Goal: Task Accomplishment & Management: Complete application form

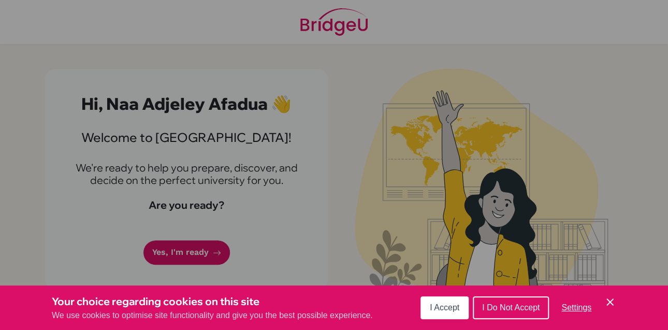
click at [607, 300] on icon "Save and close" at bounding box center [610, 301] width 7 height 7
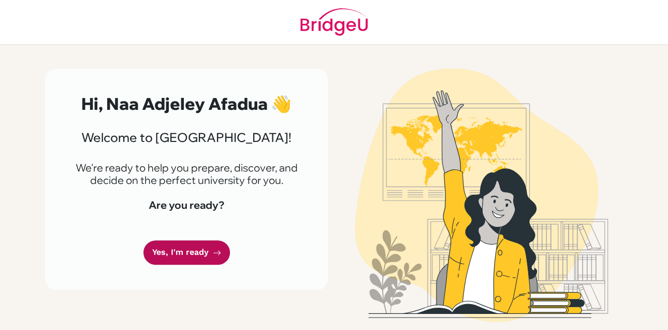
click at [196, 265] on link "Yes, I'm ready" at bounding box center [187, 252] width 87 height 24
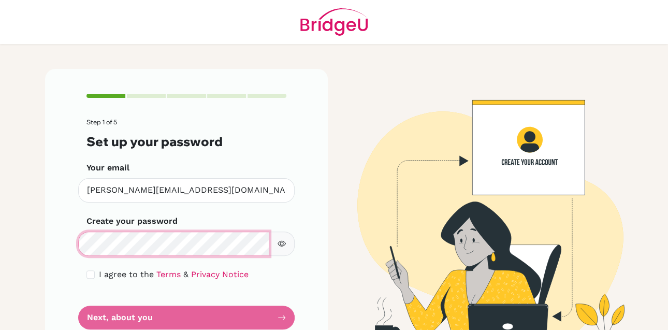
scroll to position [33, 0]
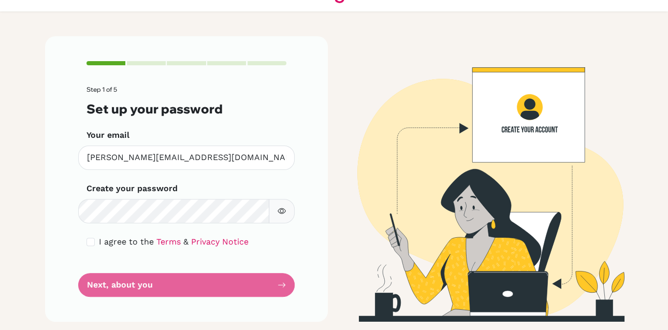
click at [307, 213] on div "Step 1 of 5 Set up your password Your email n.adjei@aris.edu.gh Invalid email C…" at bounding box center [186, 179] width 283 height 286
click at [250, 291] on form "Step 1 of 5 Set up your password Your email n.adjei@aris.edu.gh Invalid email C…" at bounding box center [187, 191] width 200 height 211
click at [227, 278] on form "Step 1 of 5 Set up your password Your email n.adjei@aris.edu.gh Invalid email C…" at bounding box center [187, 191] width 200 height 211
click at [310, 189] on div "Step 1 of 5 Set up your password Your email n.adjei@aris.edu.gh Invalid email C…" at bounding box center [186, 179] width 283 height 286
click at [258, 292] on form "Step 1 of 5 Set up your password Your email n.adjei@aris.edu.gh Invalid email C…" at bounding box center [187, 191] width 200 height 211
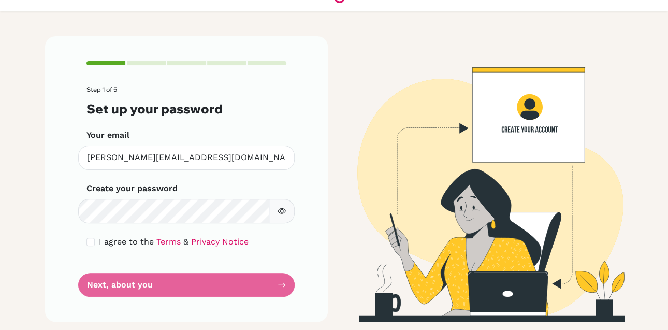
click at [278, 283] on form "Step 1 of 5 Set up your password Your email n.adjei@aris.edu.gh Invalid email C…" at bounding box center [187, 191] width 200 height 211
click at [108, 289] on form "Step 1 of 5 Set up your password Your email n.adjei@aris.edu.gh Invalid email C…" at bounding box center [187, 191] width 200 height 211
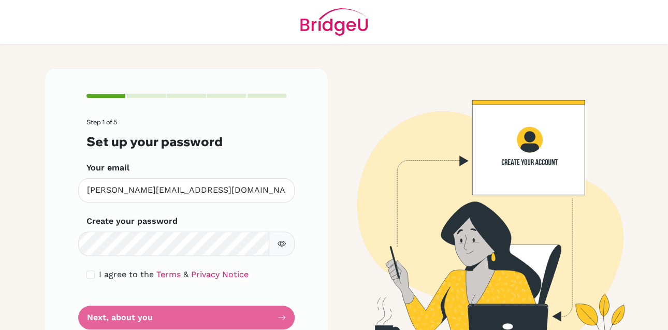
scroll to position [33, 0]
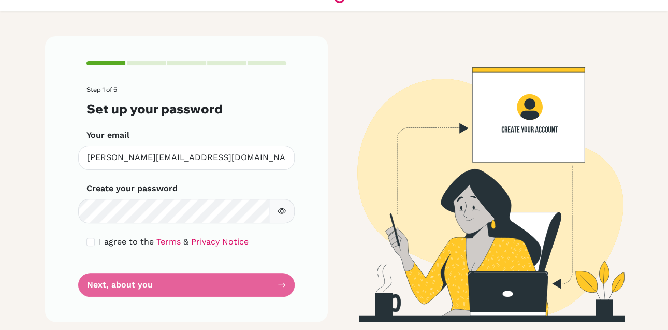
click at [119, 212] on form "Step 1 of 5 Set up your password Your email n.adjei@aris.edu.gh Invalid email C…" at bounding box center [187, 191] width 200 height 211
click at [285, 204] on button "button" at bounding box center [282, 211] width 26 height 24
click at [294, 249] on div "Step 1 of 5 Set up your password Your email n.adjei@aris.edu.gh Invalid email C…" at bounding box center [186, 179] width 283 height 286
click at [214, 286] on form "Step 1 of 5 Set up your password Your email n.adjei@aris.edu.gh Invalid email C…" at bounding box center [187, 191] width 200 height 211
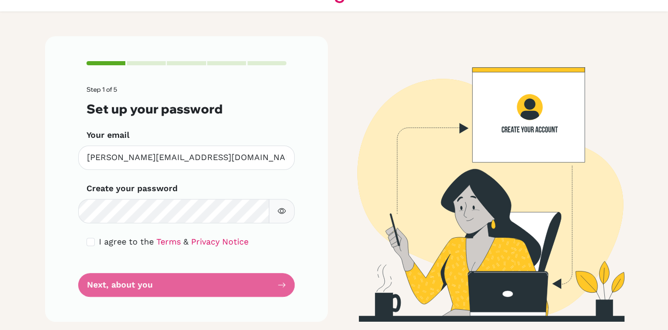
click at [119, 290] on form "Step 1 of 5 Set up your password Your email n.adjei@aris.edu.gh Invalid email C…" at bounding box center [187, 191] width 200 height 211
click at [278, 288] on form "Step 1 of 5 Set up your password Your email n.adjei@aris.edu.gh Invalid email C…" at bounding box center [187, 191] width 200 height 211
click at [89, 243] on input "checkbox" at bounding box center [91, 242] width 8 height 8
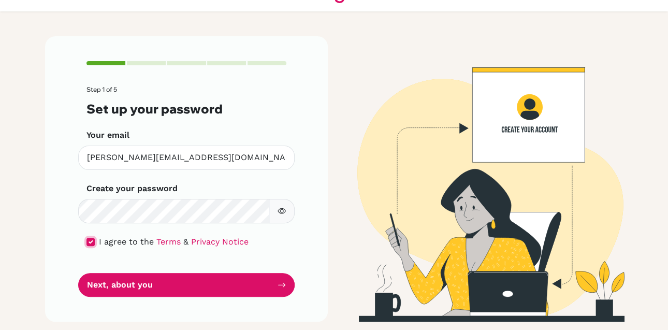
click at [87, 244] on input "checkbox" at bounding box center [91, 242] width 8 height 8
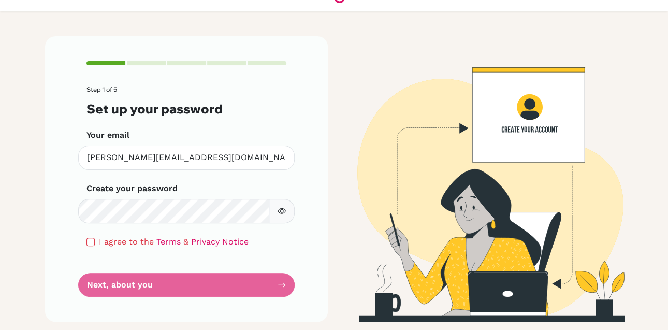
click at [87, 263] on form "Step 1 of 5 Set up your password Your email n.adjei@aris.edu.gh Invalid email C…" at bounding box center [187, 191] width 200 height 211
click at [87, 241] on input "checkbox" at bounding box center [91, 242] width 8 height 8
checkbox input "true"
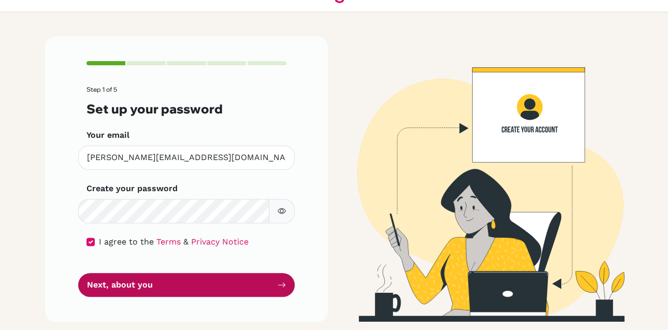
click at [97, 281] on button "Next, about you" at bounding box center [186, 285] width 217 height 24
